Goal: Information Seeking & Learning: Learn about a topic

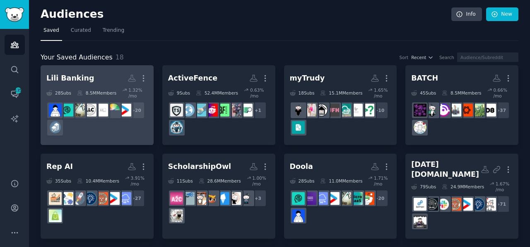
click at [117, 119] on div "+ 20" at bounding box center [96, 119] width 101 height 35
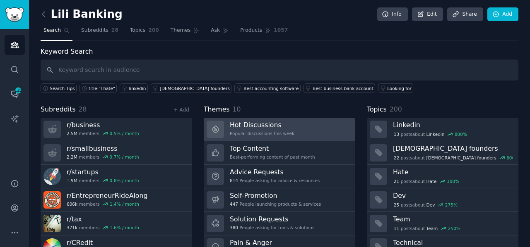
click at [261, 133] on div "Popular discussions this week" at bounding box center [262, 134] width 65 height 6
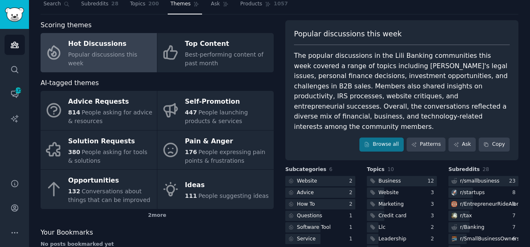
scroll to position [26, 0]
click at [376, 138] on link "Browse all" at bounding box center [381, 145] width 44 height 14
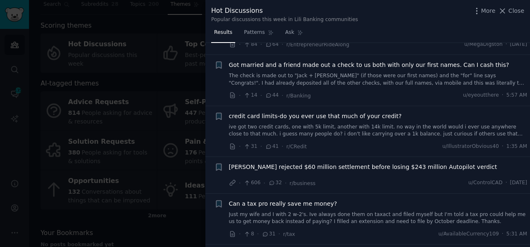
scroll to position [106, 0]
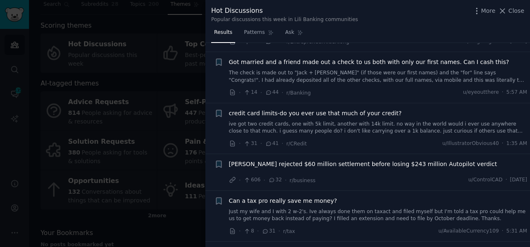
click at [331, 124] on link "ive got two credit cards, one with 5k limit, another with 14k limit. no way in …" at bounding box center [378, 128] width 298 height 14
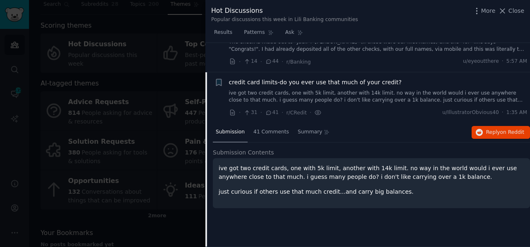
scroll to position [133, 0]
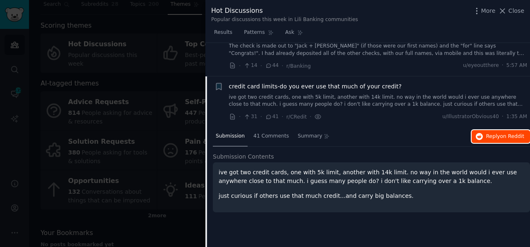
click at [479, 137] on icon "button" at bounding box center [478, 136] width 7 height 7
click at [143, 75] on div at bounding box center [265, 123] width 530 height 247
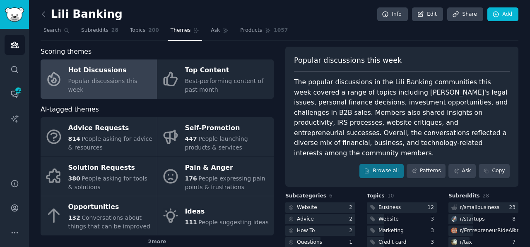
click at [105, 77] on div "Hot Discussions" at bounding box center [110, 70] width 84 height 13
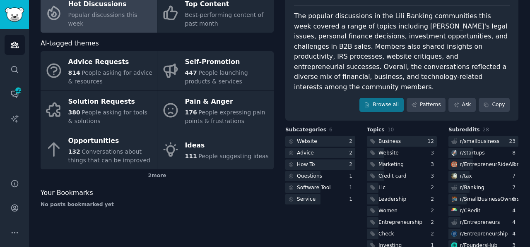
scroll to position [67, 0]
click at [471, 138] on div "r/ smallbusiness" at bounding box center [479, 141] width 39 height 7
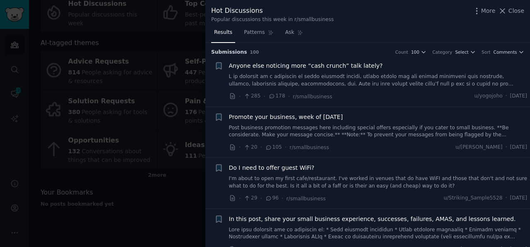
click at [308, 77] on link at bounding box center [378, 80] width 298 height 14
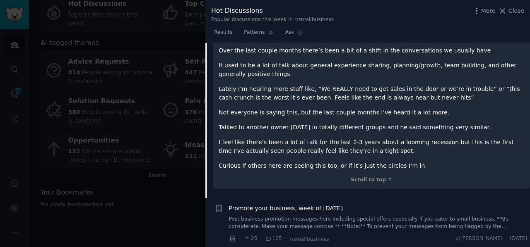
scroll to position [126, 0]
